Goal: Information Seeking & Learning: Check status

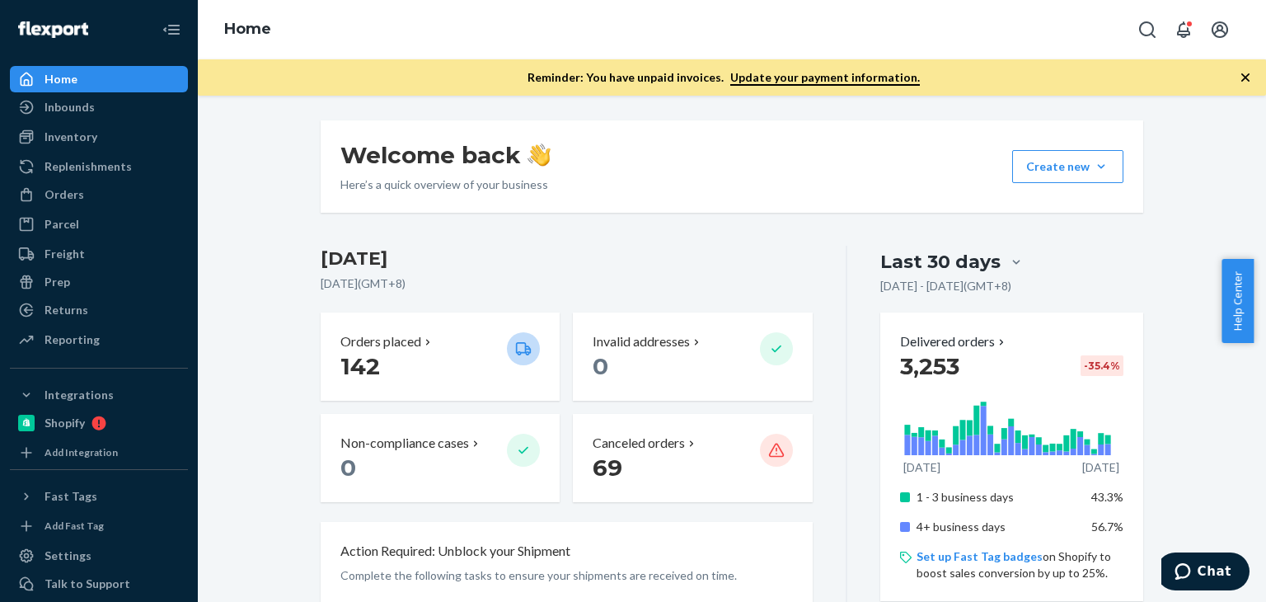
click at [1250, 72] on icon "button" at bounding box center [1245, 77] width 16 height 16
click at [1255, 69] on div "Reminder: You have unpaid invoices. Update your payment information." at bounding box center [732, 77] width 1068 height 36
click at [83, 195] on div "Orders" at bounding box center [99, 194] width 175 height 23
click at [81, 195] on div "Orders" at bounding box center [99, 194] width 175 height 23
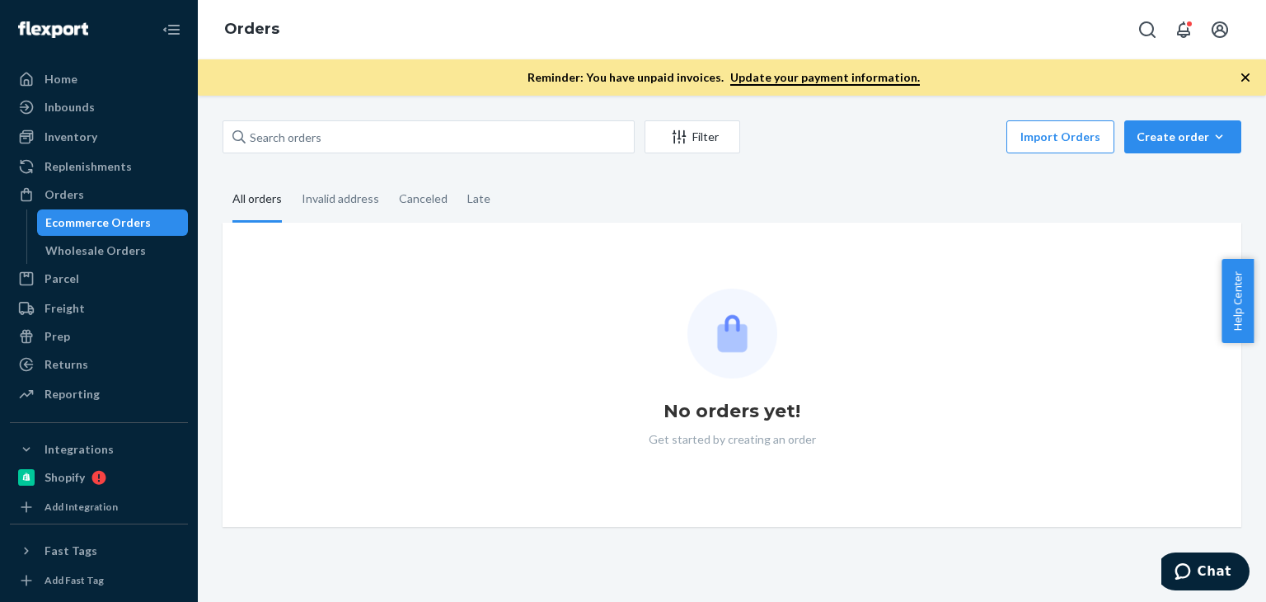
click at [1248, 74] on icon "button" at bounding box center [1245, 77] width 8 height 8
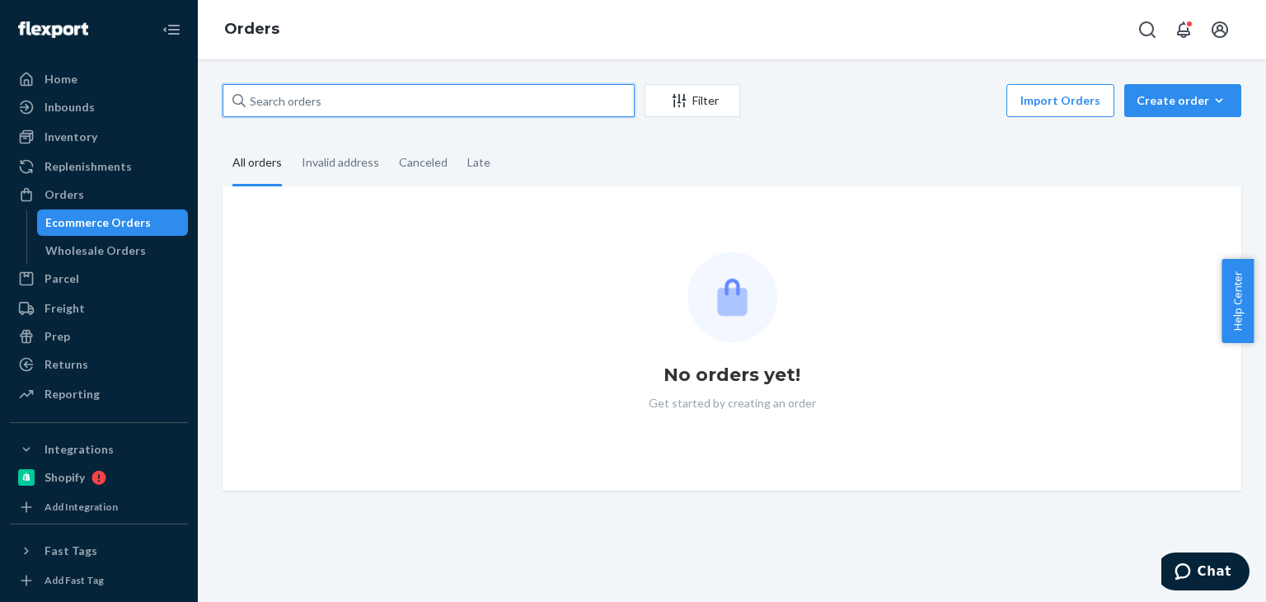
click at [277, 94] on input "text" at bounding box center [429, 100] width 412 height 33
paste input "[PERSON_NAME]"
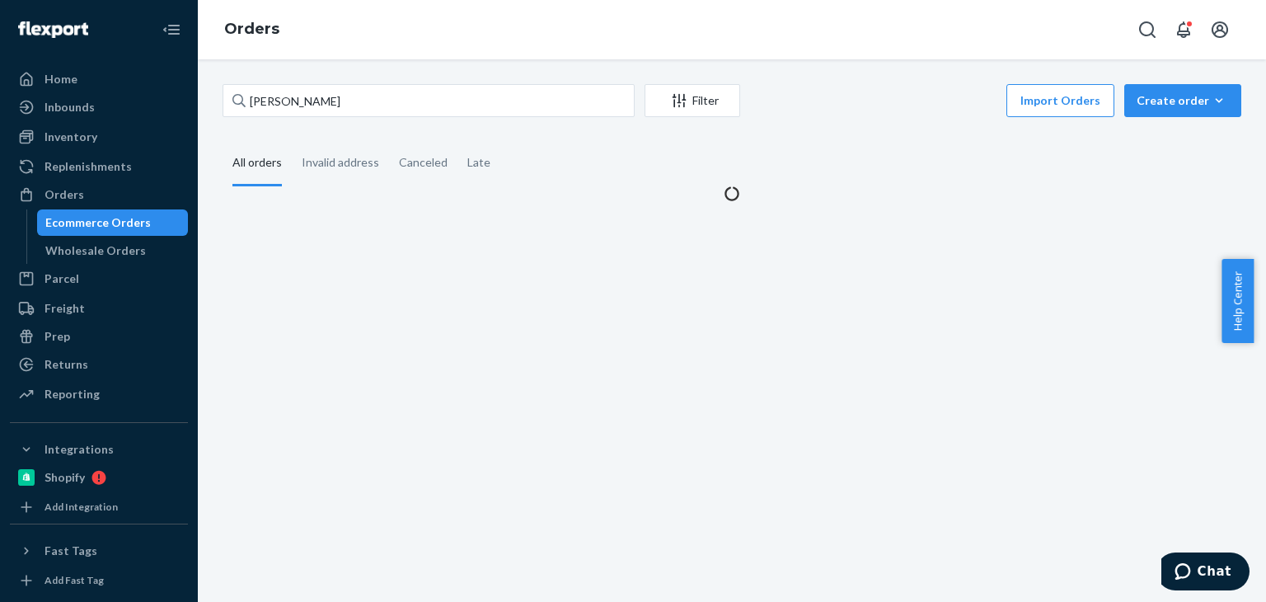
click at [884, 163] on fieldset "All orders Invalid address Canceled Late" at bounding box center [732, 163] width 1019 height 45
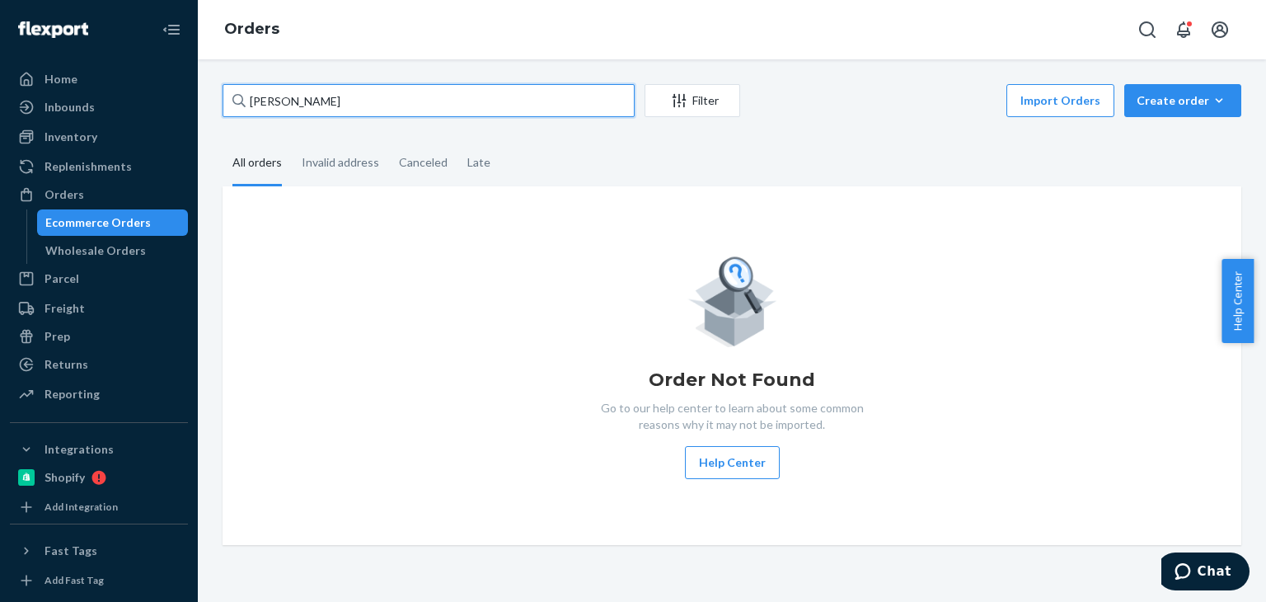
click at [400, 110] on input "[PERSON_NAME]" at bounding box center [429, 100] width 412 height 33
paste input "[PERSON_NAME]"
click at [784, 154] on fieldset "All orders Invalid address Canceled Late" at bounding box center [732, 163] width 1019 height 45
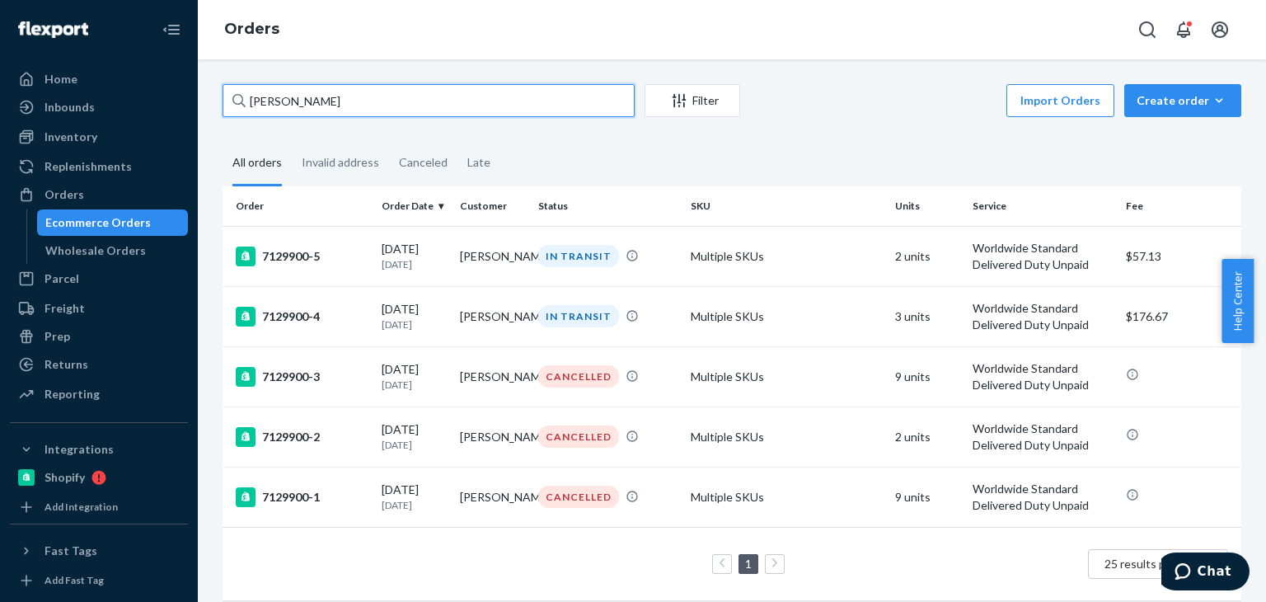
click at [456, 101] on input "[PERSON_NAME]" at bounding box center [429, 100] width 412 height 33
paste input "[PERSON_NAME]"
type input "[PERSON_NAME]"
click at [826, 119] on div "Import Orders Create order Ecommerce order Removal order" at bounding box center [995, 102] width 491 height 37
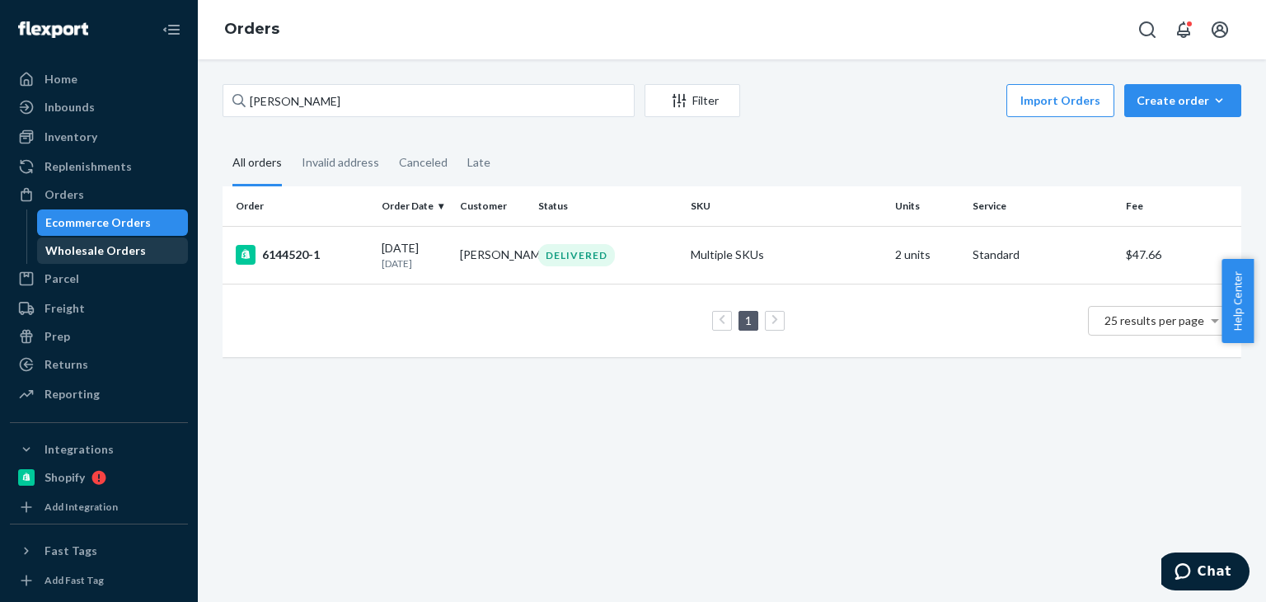
click at [96, 237] on link "Wholesale Orders" at bounding box center [113, 250] width 152 height 26
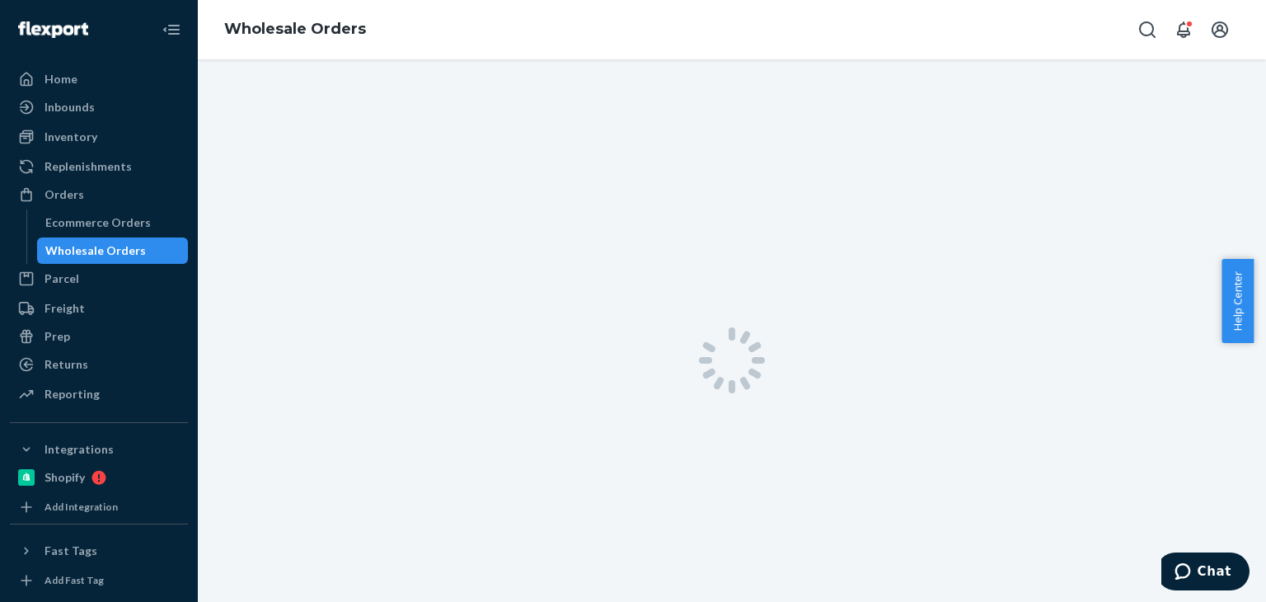
click at [96, 240] on div "Wholesale Orders" at bounding box center [113, 250] width 148 height 23
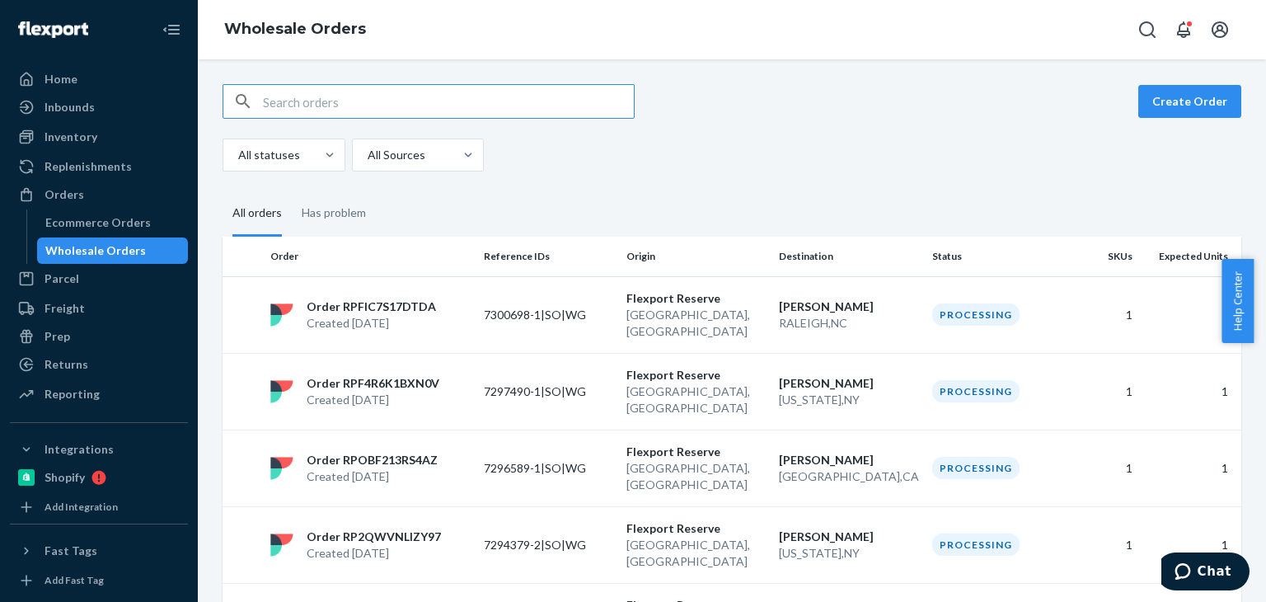
click at [465, 99] on input "text" at bounding box center [448, 101] width 371 height 33
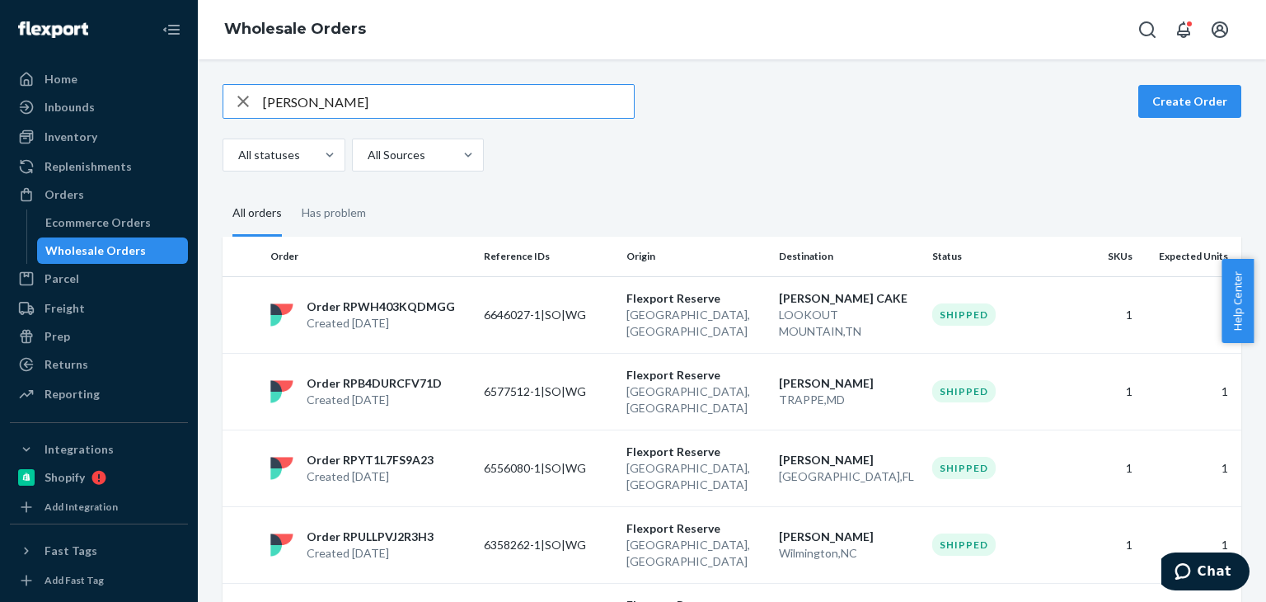
type input "[PERSON_NAME]"
click at [788, 181] on div "[PERSON_NAME] Create Order All statuses All Sources All orders Has problem Orde…" at bounding box center [731, 561] width 1043 height 955
click at [899, 148] on div "All statuses All Sources" at bounding box center [726, 154] width 1006 height 33
click at [448, 112] on input "[PERSON_NAME]" at bounding box center [448, 101] width 371 height 33
click at [106, 219] on div "Ecommerce Orders" at bounding box center [98, 222] width 106 height 16
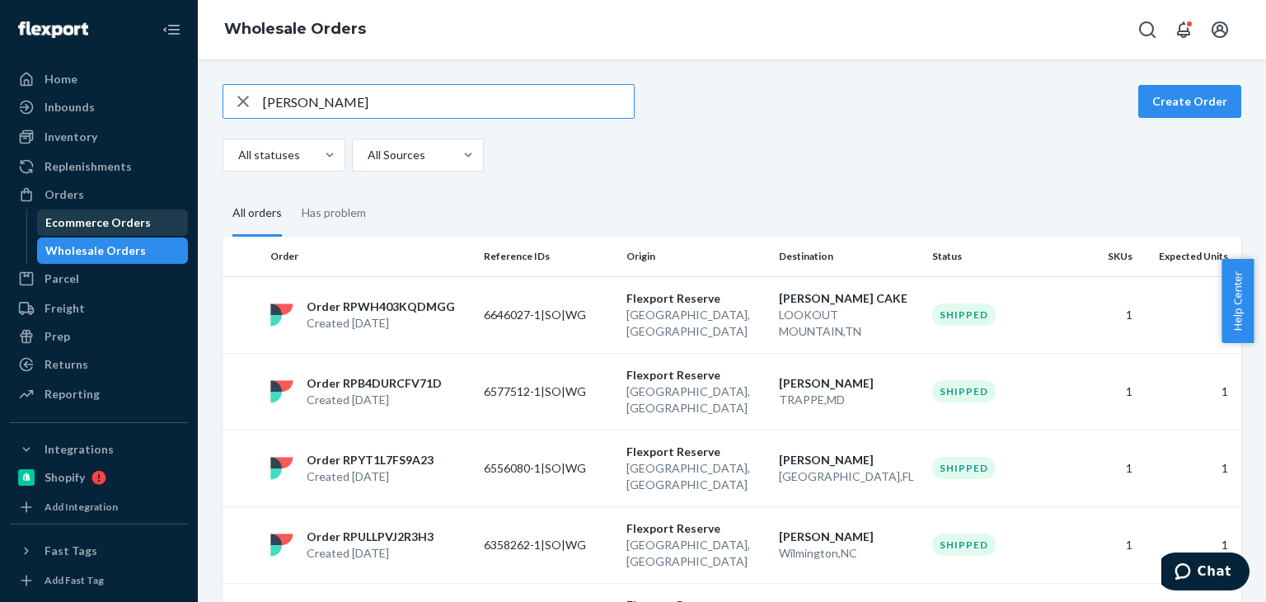
click at [106, 218] on div "Ecommerce Orders" at bounding box center [98, 222] width 106 height 16
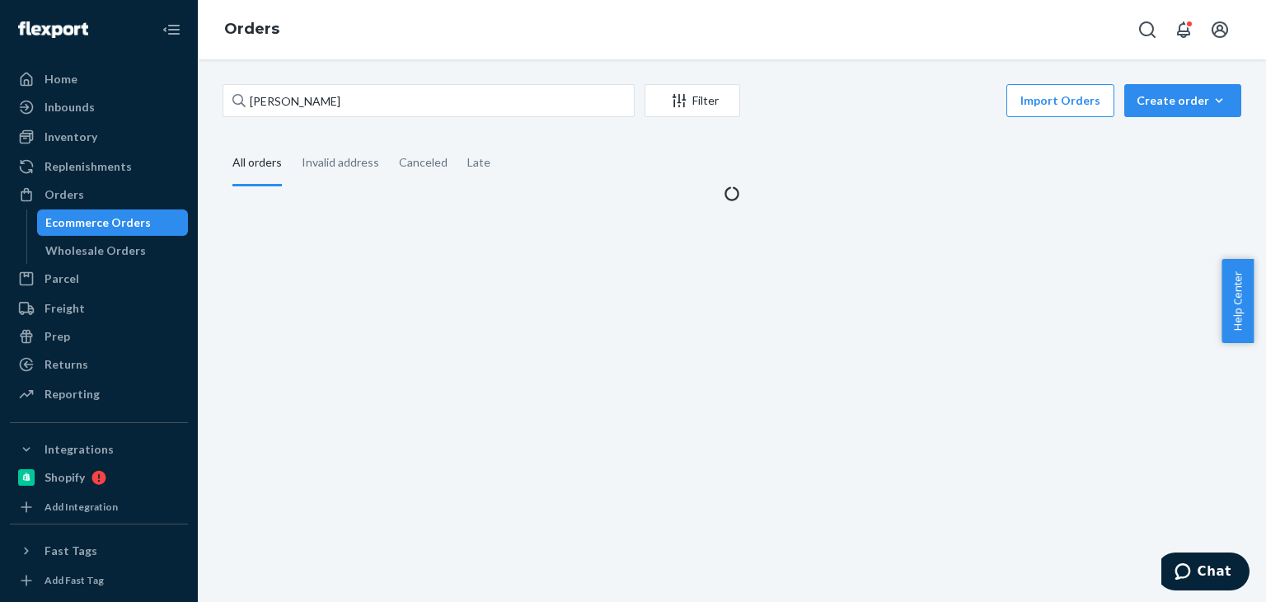
click at [106, 218] on div "Ecommerce Orders" at bounding box center [98, 222] width 106 height 16
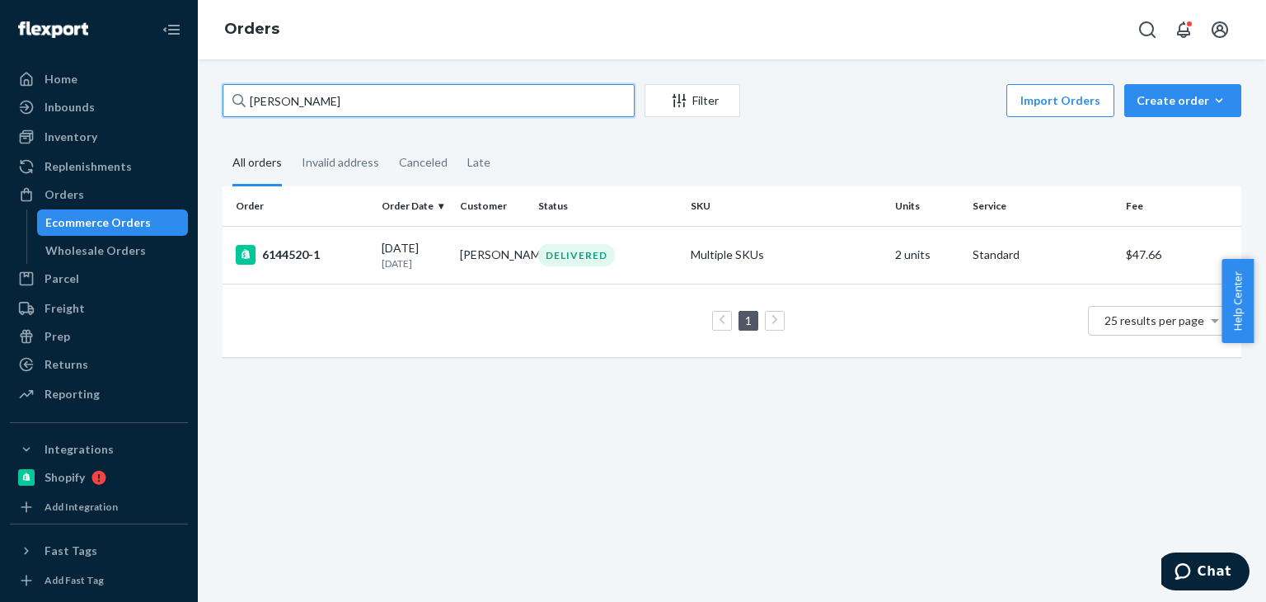
click at [521, 94] on input "[PERSON_NAME]" at bounding box center [429, 100] width 412 height 33
paste input "[PERSON_NAME]"
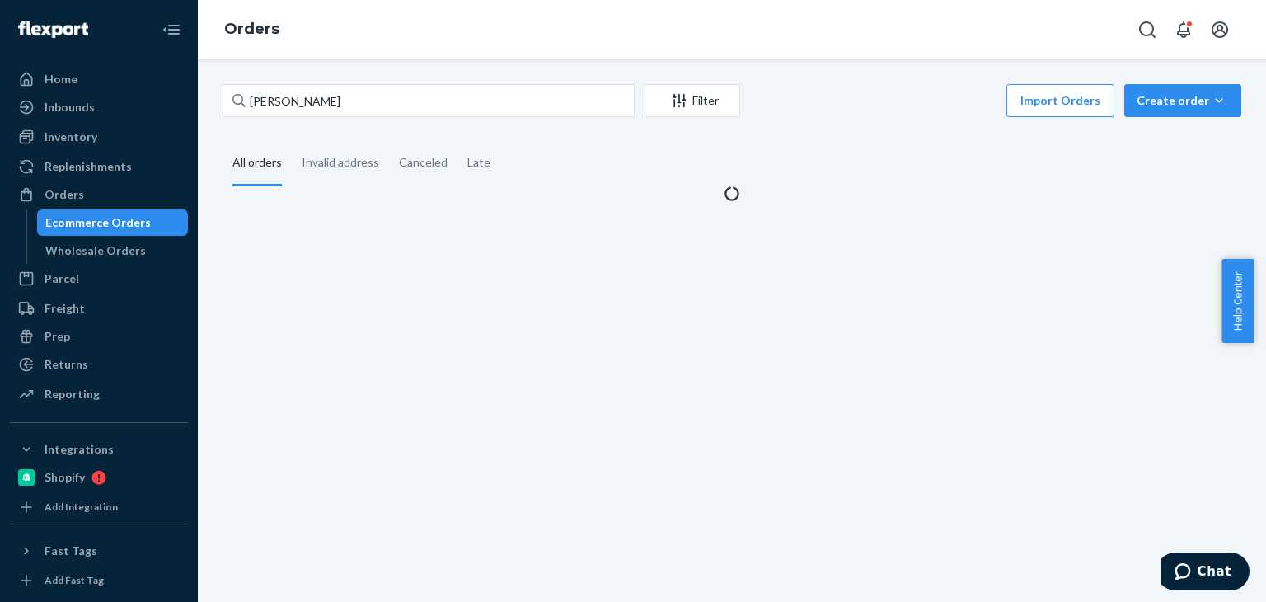
click at [865, 138] on div "[PERSON_NAME] Filter Import Orders Create order Ecommerce order Removal order A…" at bounding box center [731, 143] width 1043 height 118
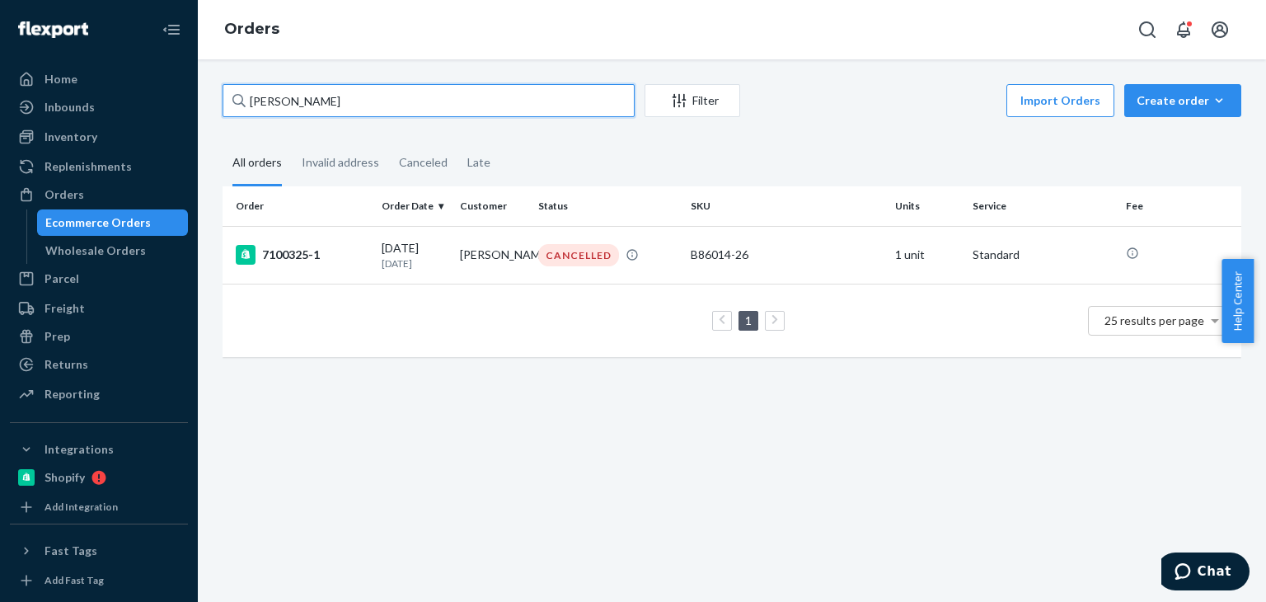
click at [379, 101] on input "[PERSON_NAME]" at bounding box center [429, 100] width 412 height 33
paste input "[PERSON_NAME]"
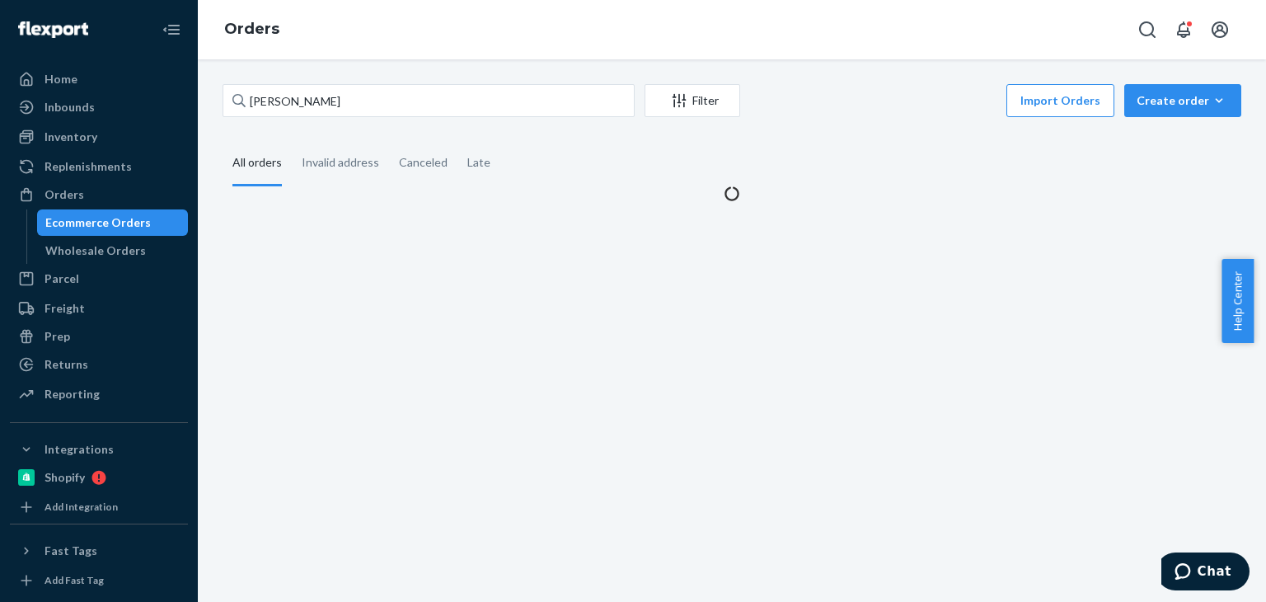
click at [831, 152] on fieldset "All orders Invalid address Canceled Late" at bounding box center [732, 163] width 1019 height 45
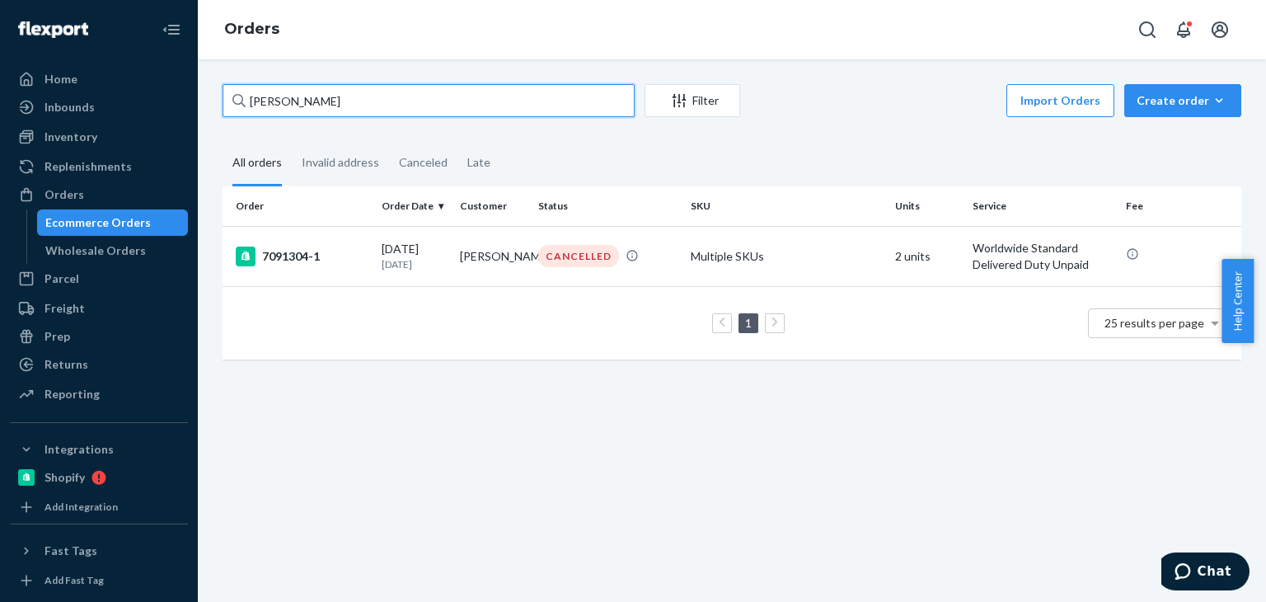
click at [367, 96] on input "[PERSON_NAME]" at bounding box center [429, 100] width 412 height 33
paste input "[PERSON_NAME]"
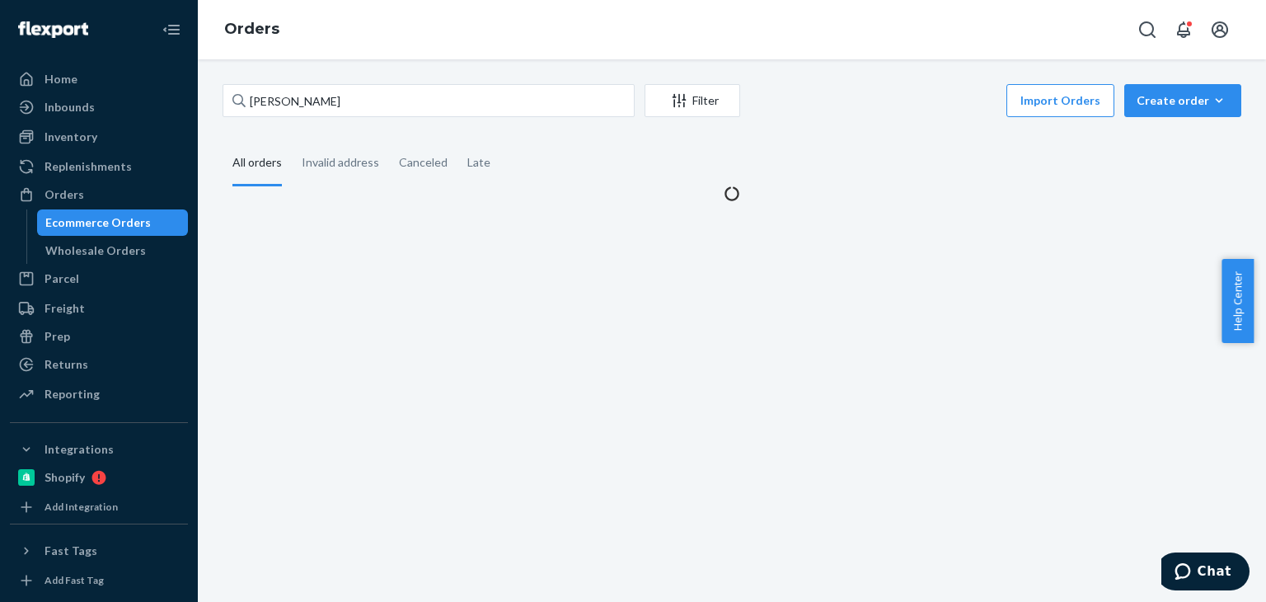
click at [902, 184] on fieldset "All orders Invalid address Canceled Late" at bounding box center [732, 163] width 1019 height 45
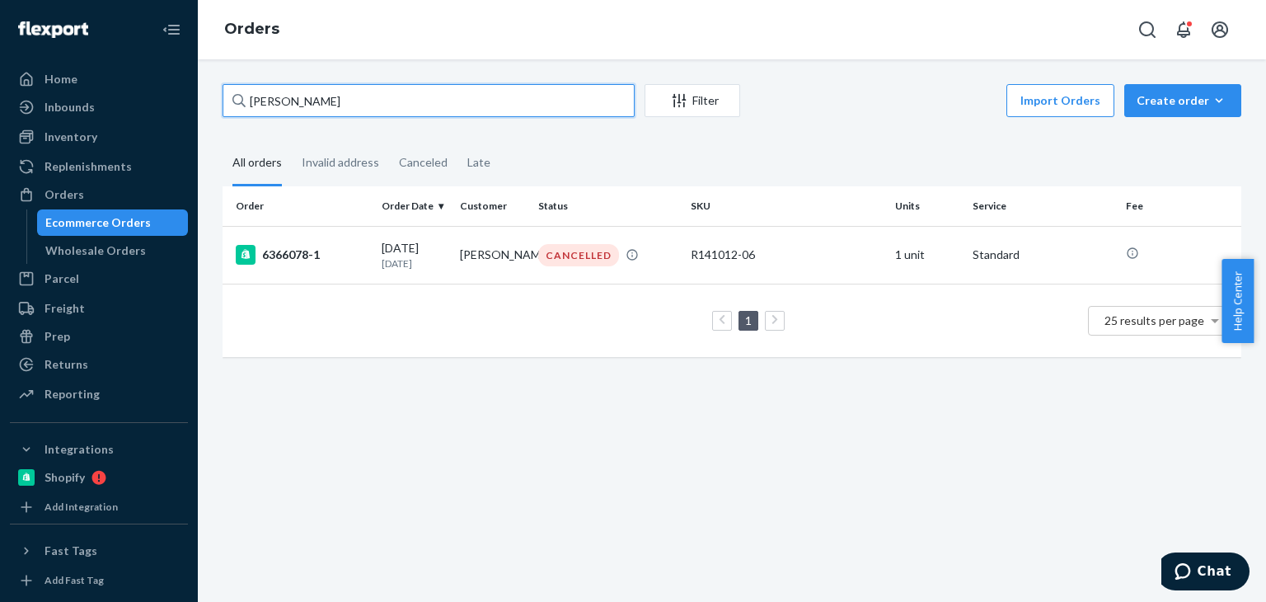
click at [382, 104] on input "[PERSON_NAME]" at bounding box center [429, 100] width 412 height 33
click at [804, 139] on div "[PERSON_NAME] Filter Import Orders Create order Ecommerce order Removal order A…" at bounding box center [731, 228] width 1043 height 289
click at [481, 82] on div "[PERSON_NAME] Filter Import Orders Create order Ecommerce order Removal order A…" at bounding box center [732, 330] width 1068 height 542
click at [482, 92] on input "[PERSON_NAME]" at bounding box center [429, 100] width 412 height 33
paste input "[PERSON_NAME]"
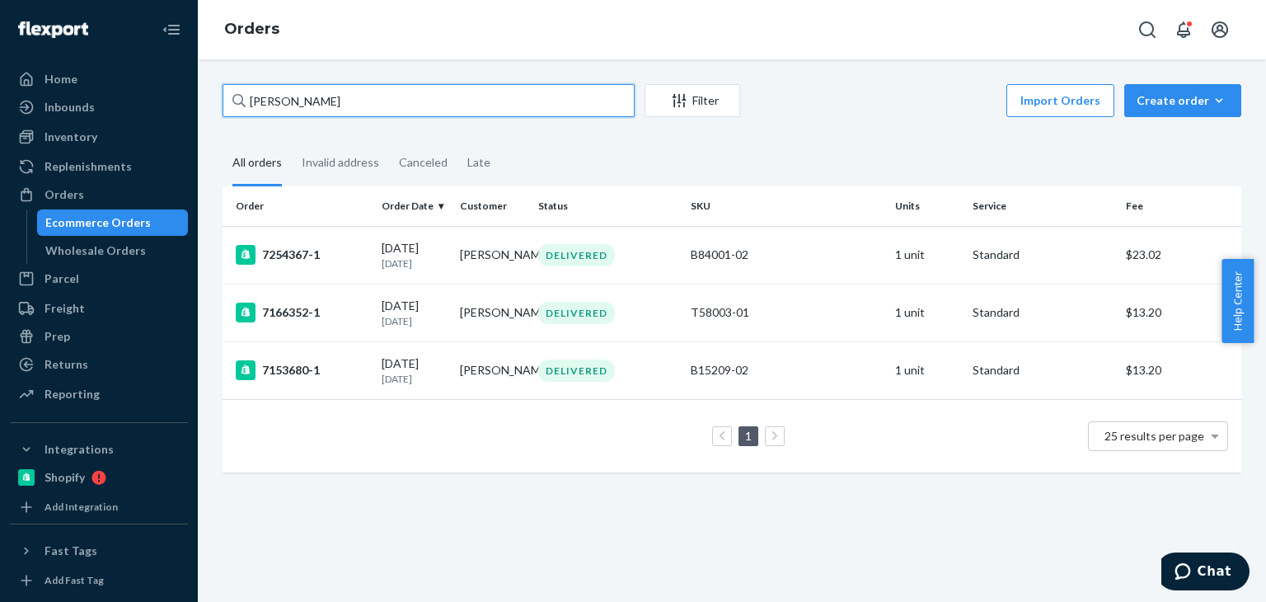
click at [623, 97] on input "[PERSON_NAME]" at bounding box center [429, 100] width 412 height 33
paste input "[PERSON_NAME]"
type input "[PERSON_NAME]"
click at [986, 98] on div "Import Orders Create order Ecommerce order Removal order" at bounding box center [995, 102] width 491 height 37
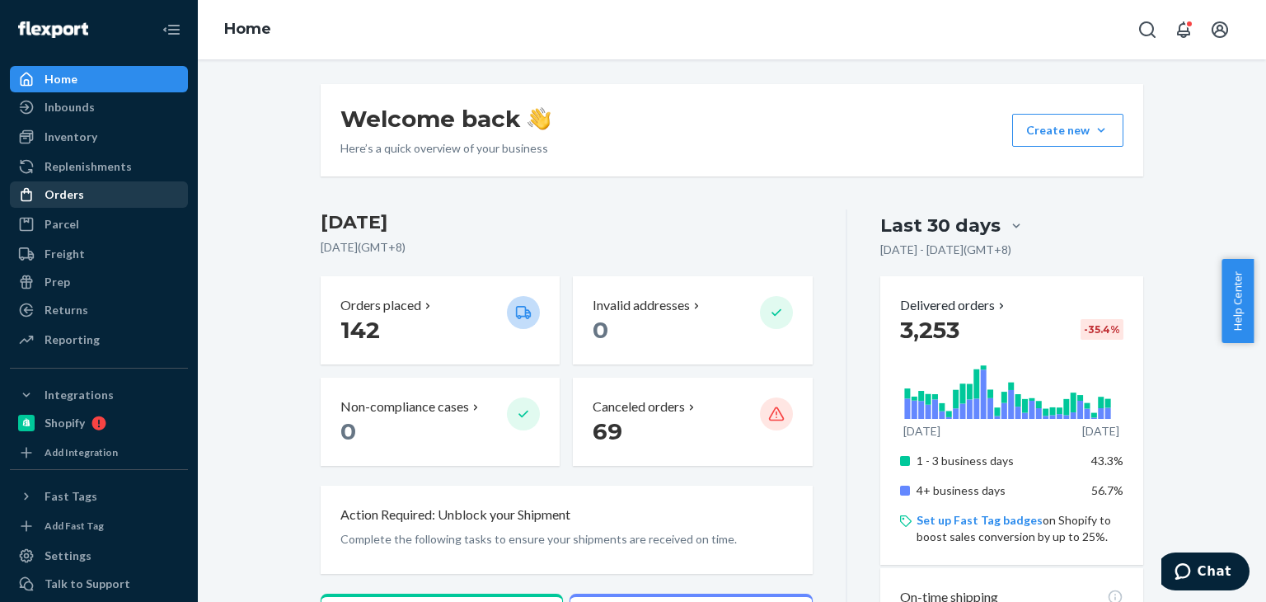
click at [63, 199] on div "Orders" at bounding box center [65, 194] width 40 height 16
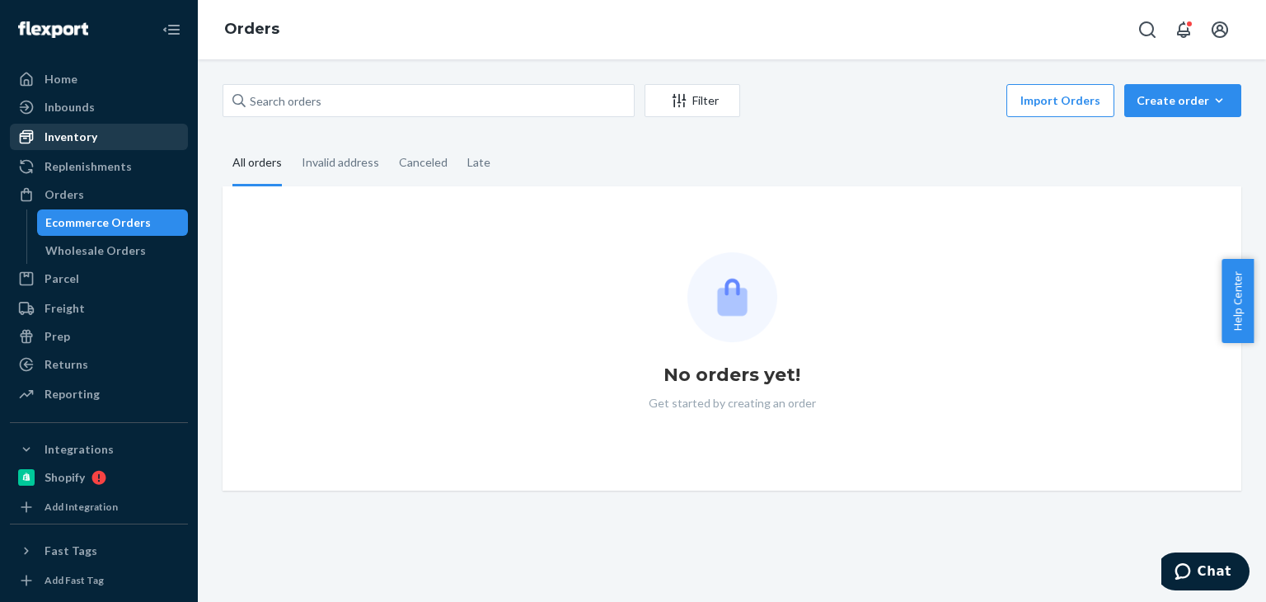
click at [78, 144] on div "Inventory" at bounding box center [71, 137] width 53 height 16
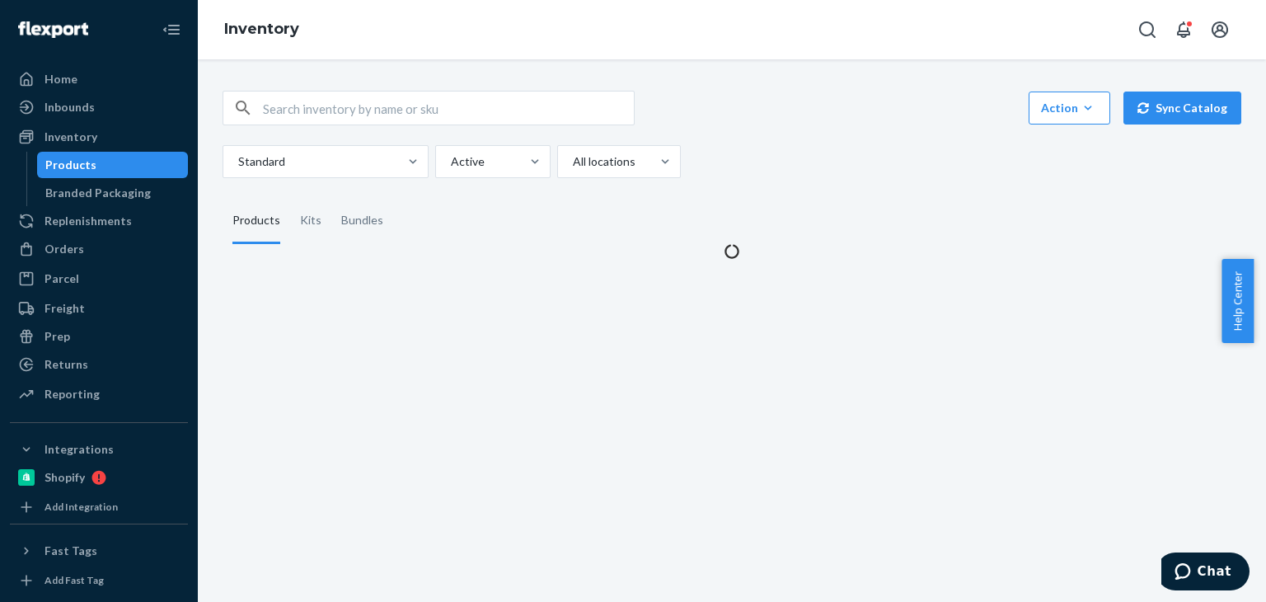
click at [96, 172] on div "Products" at bounding box center [113, 164] width 148 height 23
click at [410, 110] on input "text" at bounding box center [448, 107] width 371 height 33
paste input "B86014-26"
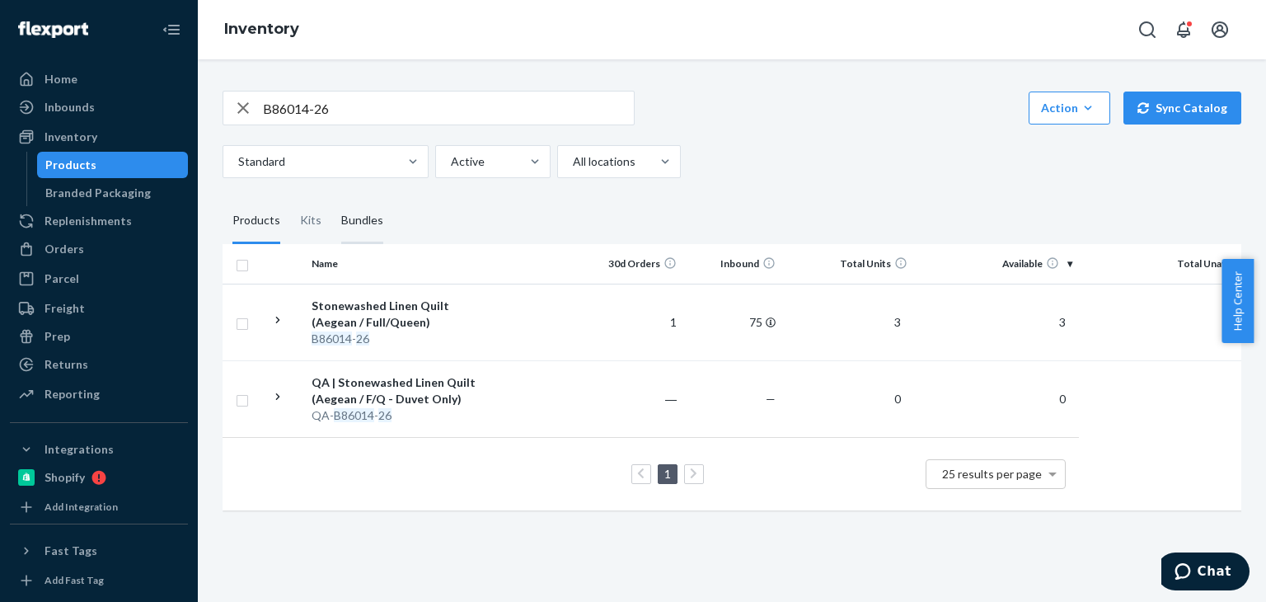
click at [366, 232] on div "Bundles" at bounding box center [362, 221] width 42 height 46
click at [331, 198] on input "Bundles" at bounding box center [331, 198] width 0 height 0
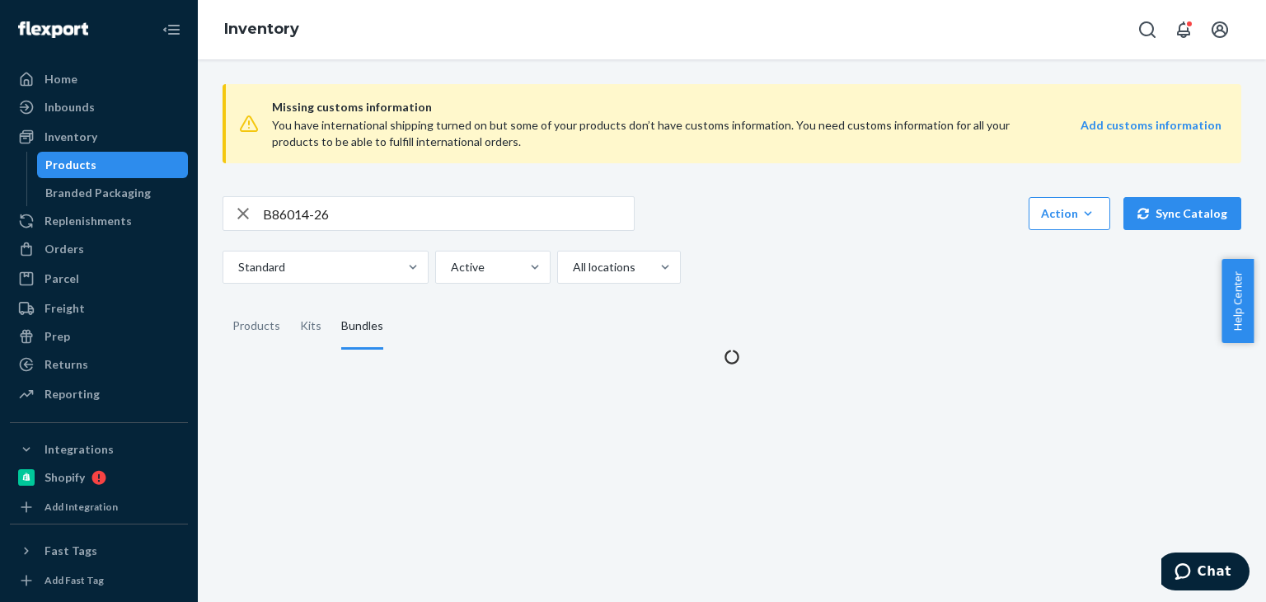
click at [275, 231] on div "B86014-26 Action Create product Create kit or bundle Bulk create products Bulk …" at bounding box center [732, 239] width 1019 height 87
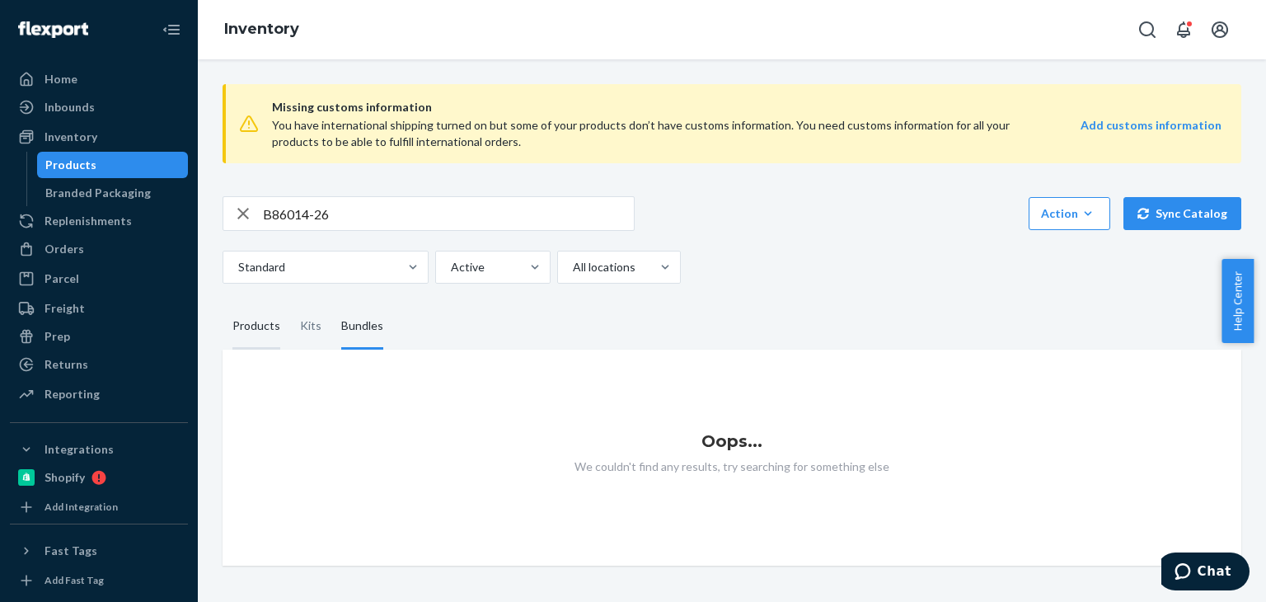
click at [268, 337] on div "Products" at bounding box center [256, 326] width 48 height 46
click at [223, 303] on input "Products" at bounding box center [223, 303] width 0 height 0
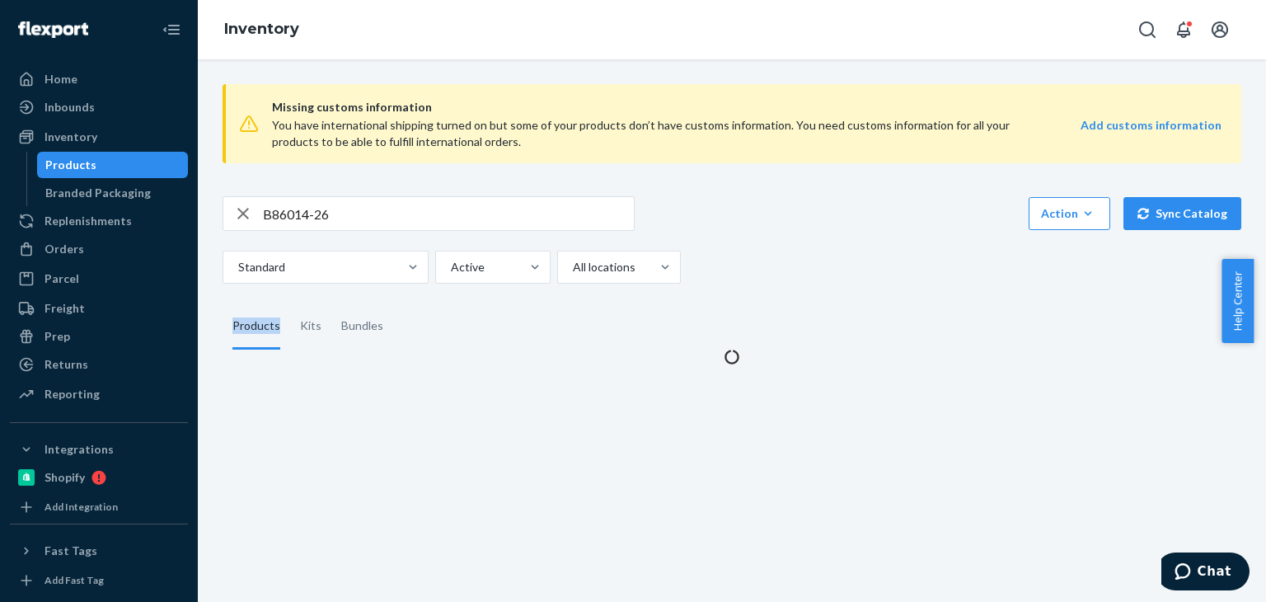
click at [268, 337] on div "Products" at bounding box center [256, 326] width 48 height 46
click at [223, 303] on input "Products" at bounding box center [223, 303] width 0 height 0
click at [910, 270] on div "Standard Active All locations" at bounding box center [726, 267] width 1006 height 33
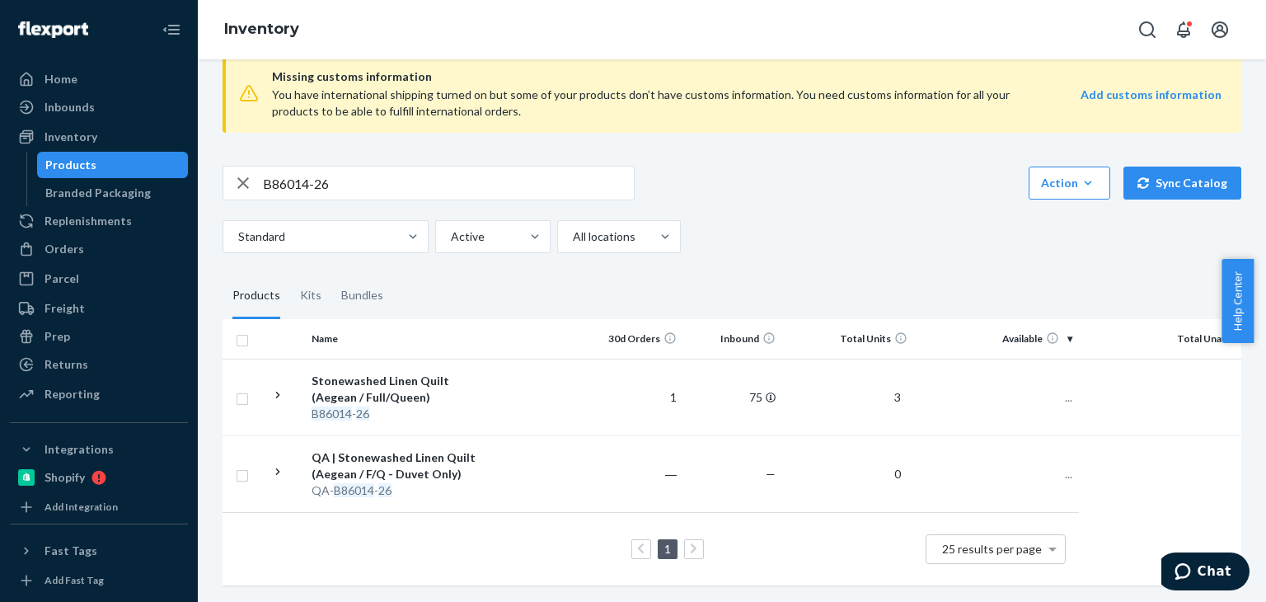
scroll to position [42, 0]
click at [435, 166] on input "B86014-26" at bounding box center [448, 182] width 371 height 33
click at [440, 181] on input "B86014-26" at bounding box center [448, 182] width 371 height 33
paste input "R141012-0"
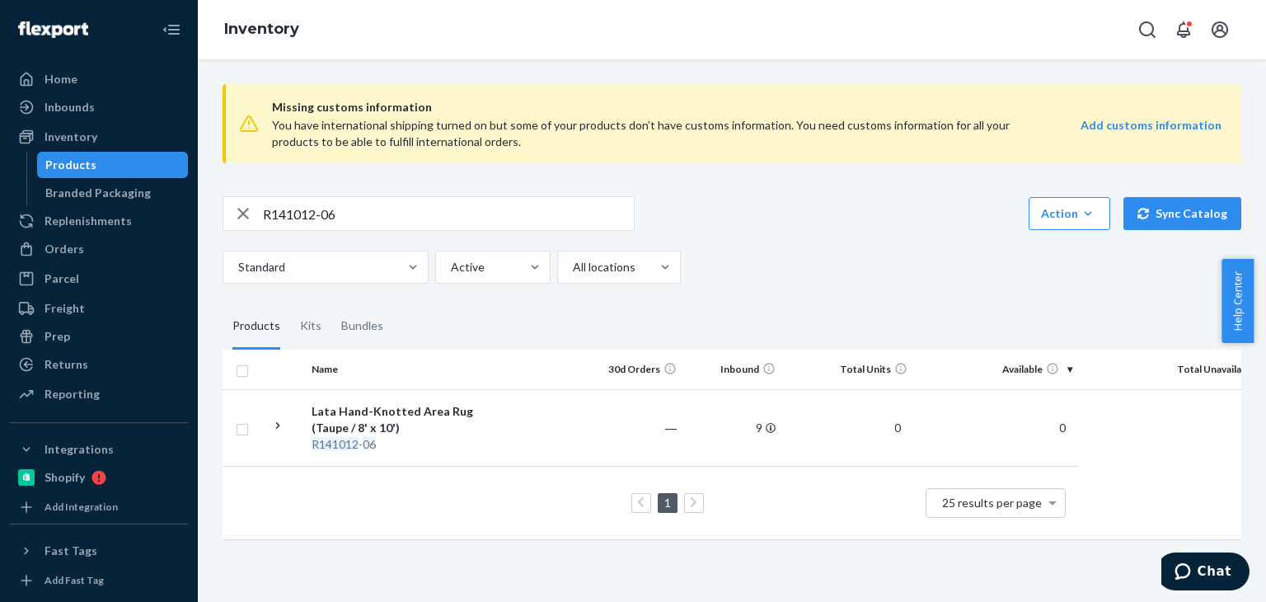
click at [288, 215] on input "R141012-06" at bounding box center [448, 213] width 371 height 33
paste input "P84016-01"
type input "P84016-01"
click at [940, 242] on div "P84016-01 Action Create product Create kit or bundle Bulk create products Bulk …" at bounding box center [732, 239] width 1019 height 87
click at [389, 334] on fieldset "Products Kits Bundles" at bounding box center [732, 326] width 1019 height 46
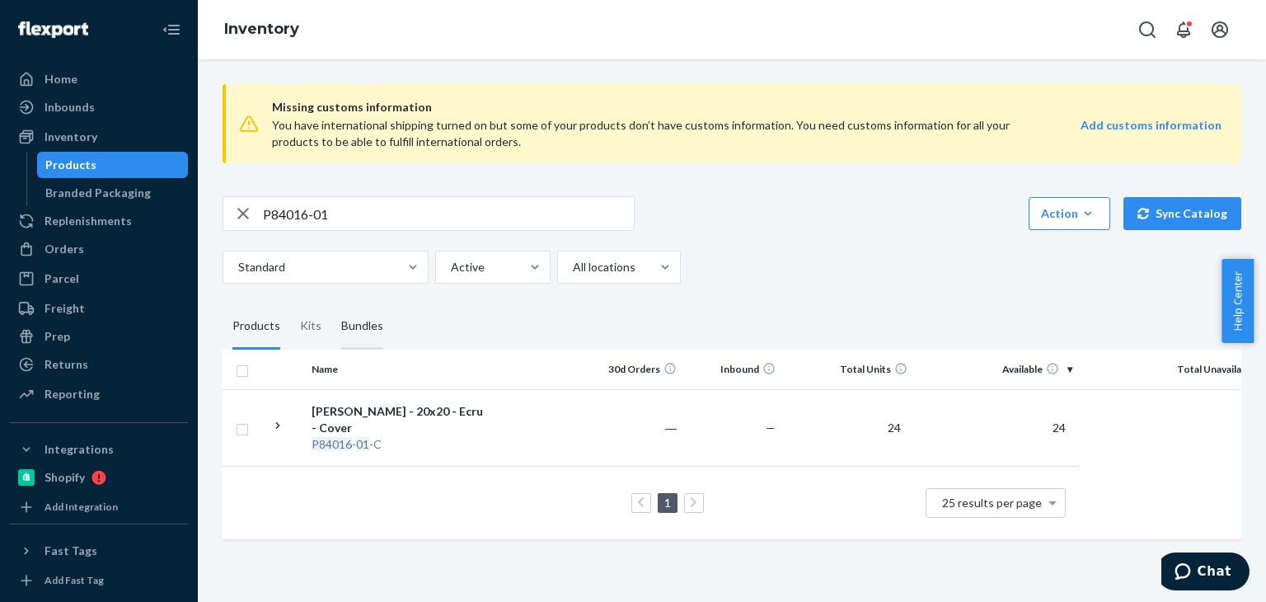
click at [359, 322] on div "Bundles" at bounding box center [362, 326] width 42 height 46
click at [331, 303] on input "Bundles" at bounding box center [331, 303] width 0 height 0
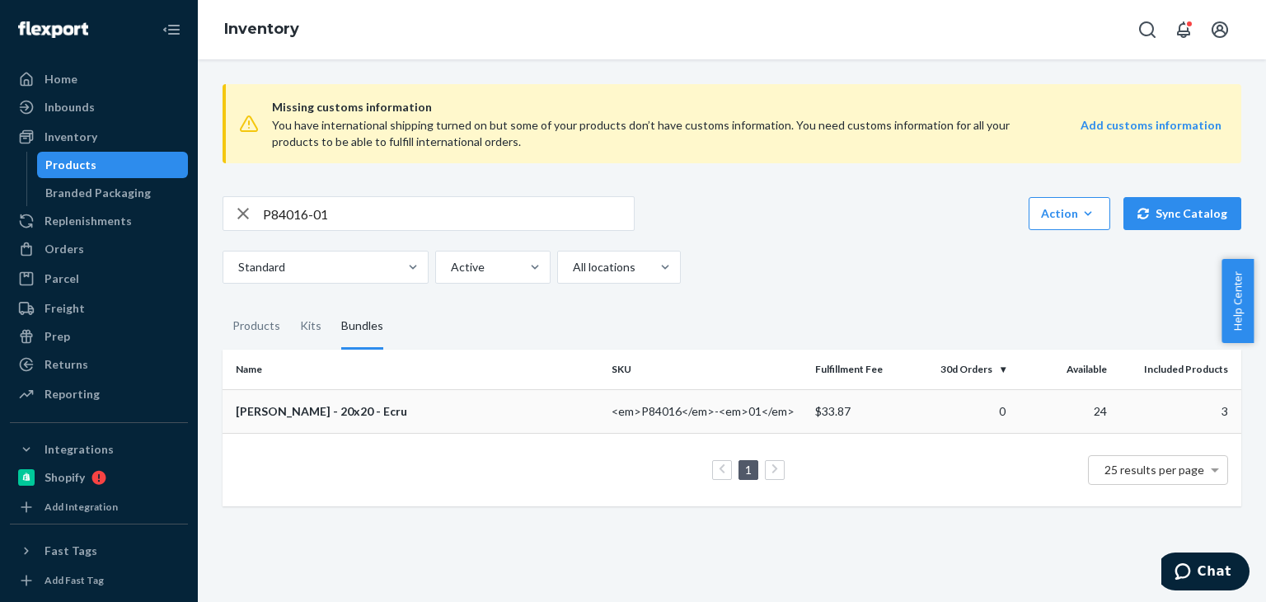
click at [322, 409] on div "Adhira Pillow - 20x20 - Ecru" at bounding box center [417, 411] width 363 height 16
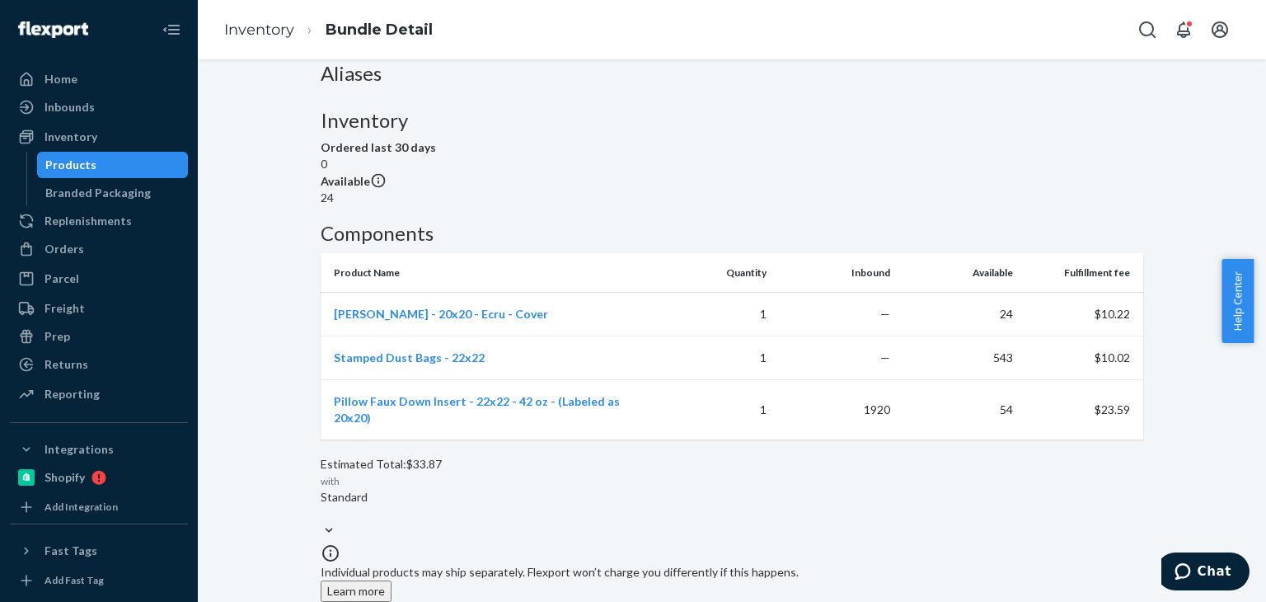
scroll to position [333, 0]
